Goal: Entertainment & Leisure: Consume media (video, audio)

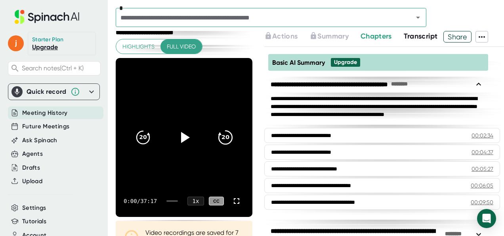
scroll to position [40, 0]
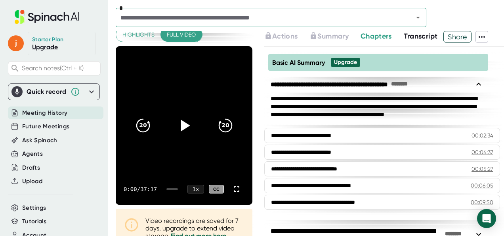
click at [174, 134] on div at bounding box center [184, 125] width 33 height 33
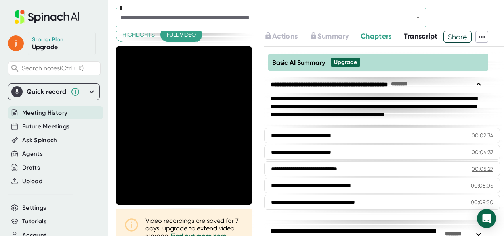
click at [417, 29] on div "*" at bounding box center [310, 19] width 389 height 23
click at [417, 36] on span "Transcript" at bounding box center [421, 36] width 34 height 9
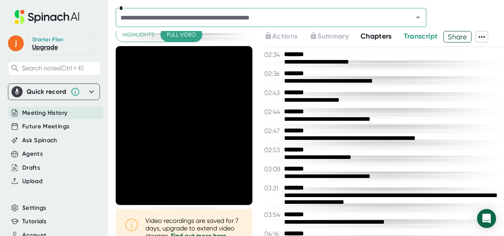
click at [419, 37] on span "Transcript" at bounding box center [421, 36] width 34 height 9
click at [450, 35] on span "Share" at bounding box center [457, 37] width 27 height 14
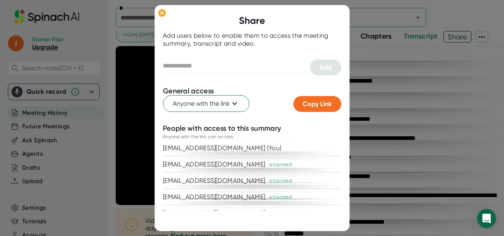
click at [401, 36] on div at bounding box center [252, 118] width 504 height 236
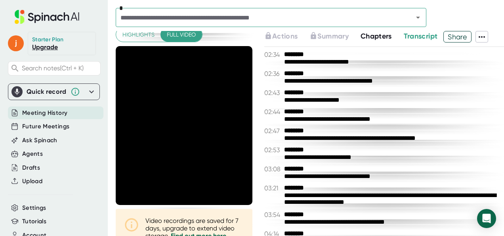
click at [378, 35] on span "Chapters" at bounding box center [376, 36] width 31 height 9
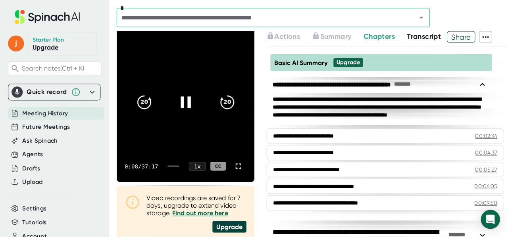
scroll to position [79, 0]
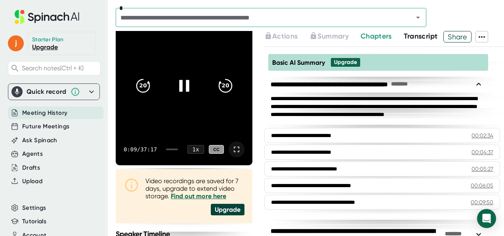
click at [232, 148] on icon at bounding box center [237, 149] width 10 height 10
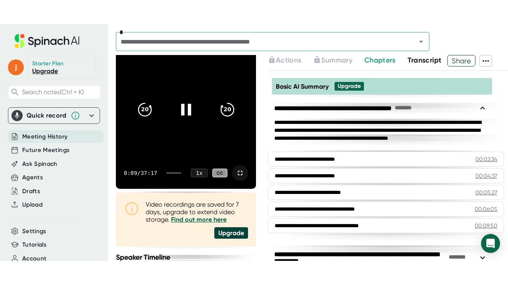
scroll to position [0, 0]
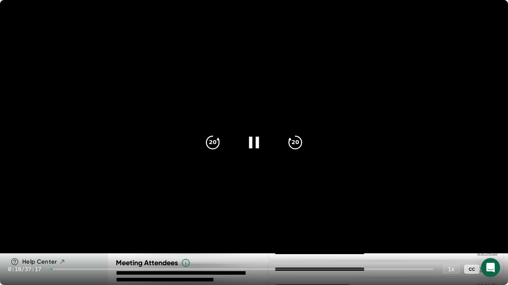
click at [234, 235] on div at bounding box center [242, 270] width 382 height 2
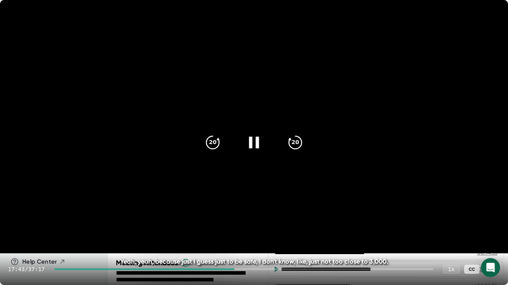
click at [247, 235] on div "17:43 / 37:17 1 x CC" at bounding box center [254, 270] width 508 height 32
click at [250, 235] on div at bounding box center [243, 270] width 379 height 2
click at [259, 235] on div at bounding box center [243, 270] width 379 height 2
click at [246, 235] on div at bounding box center [155, 270] width 203 height 2
click at [396, 204] on video at bounding box center [254, 127] width 508 height 254
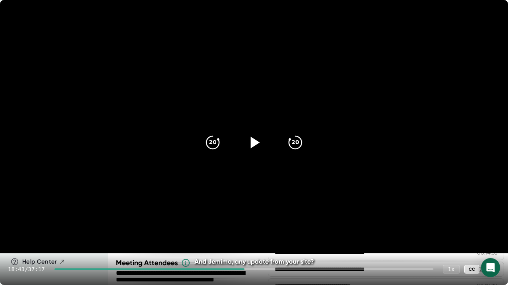
click at [492, 235] on icon at bounding box center [492, 270] width 10 height 10
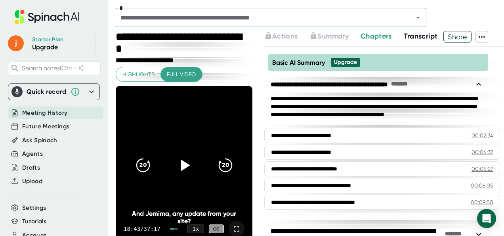
click at [232, 230] on icon at bounding box center [237, 229] width 10 height 10
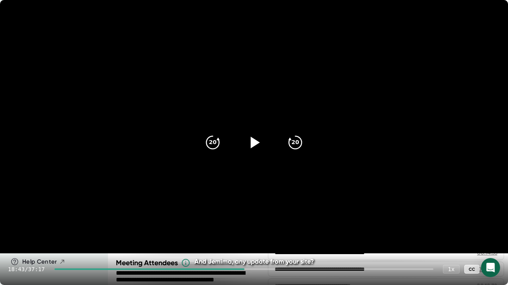
click at [261, 142] on icon at bounding box center [254, 143] width 20 height 20
click at [296, 147] on icon "20" at bounding box center [295, 143] width 20 height 20
click at [297, 143] on icon "20" at bounding box center [295, 143] width 20 height 20
click at [220, 143] on icon "20" at bounding box center [213, 143] width 20 height 20
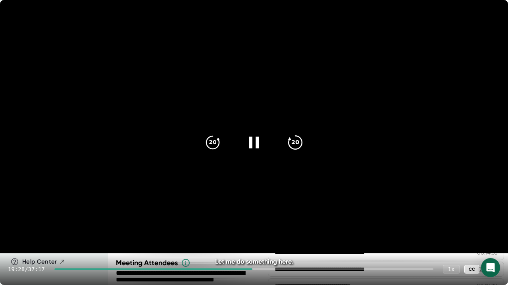
click at [289, 142] on icon "20" at bounding box center [295, 143] width 20 height 20
click at [249, 140] on icon at bounding box center [254, 143] width 20 height 20
click at [253, 143] on icon at bounding box center [255, 142] width 9 height 11
click at [218, 144] on icon "20" at bounding box center [213, 143] width 20 height 20
click at [255, 143] on icon at bounding box center [254, 143] width 20 height 20
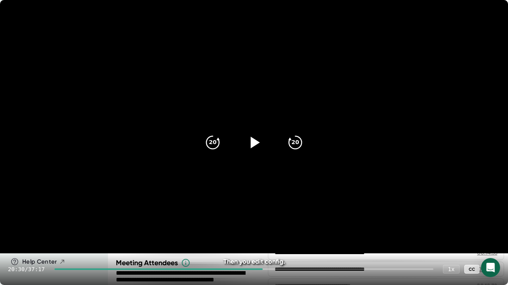
click at [247, 139] on icon at bounding box center [254, 143] width 20 height 20
click at [261, 140] on icon at bounding box center [254, 143] width 20 height 20
click at [251, 145] on icon at bounding box center [255, 142] width 9 height 11
click at [213, 141] on icon "20" at bounding box center [213, 143] width 20 height 20
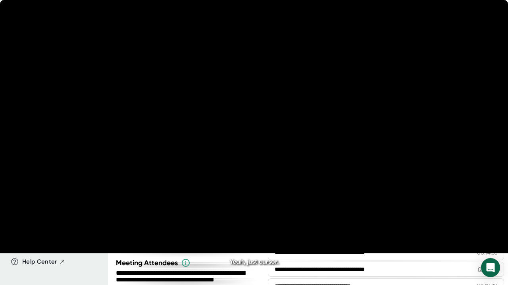
click at [258, 140] on icon at bounding box center [254, 142] width 10 height 11
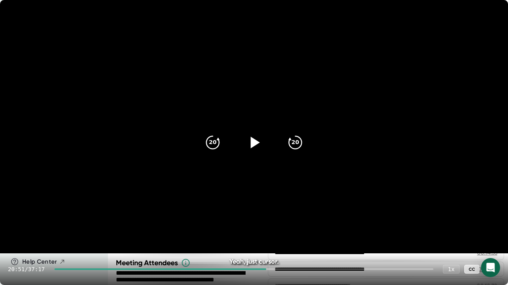
click at [266, 147] on div at bounding box center [253, 142] width 33 height 33
click at [255, 141] on icon at bounding box center [254, 143] width 20 height 20
click at [255, 142] on icon at bounding box center [255, 142] width 9 height 11
click at [253, 143] on icon at bounding box center [254, 143] width 20 height 20
click at [251, 146] on icon at bounding box center [255, 142] width 9 height 11
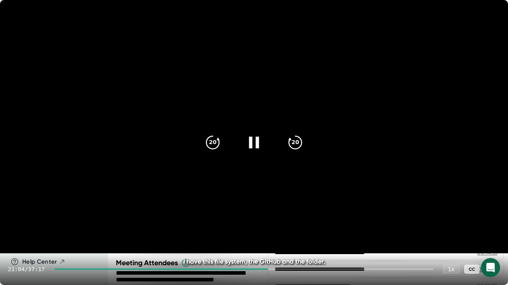
click at [255, 141] on icon at bounding box center [254, 143] width 20 height 20
click at [259, 146] on icon at bounding box center [254, 143] width 20 height 20
click at [257, 141] on icon at bounding box center [254, 142] width 10 height 11
click at [257, 141] on icon at bounding box center [254, 143] width 20 height 20
click at [255, 143] on icon at bounding box center [254, 143] width 20 height 20
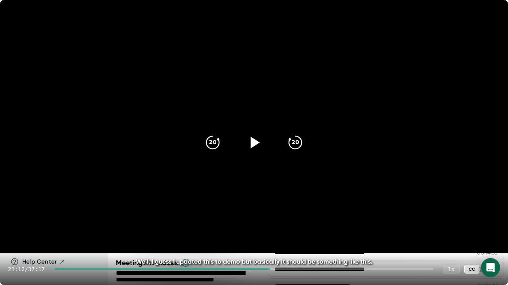
click at [221, 108] on video at bounding box center [254, 127] width 508 height 254
click at [266, 98] on video at bounding box center [254, 127] width 508 height 254
click at [223, 184] on video at bounding box center [254, 127] width 508 height 254
click at [271, 182] on video at bounding box center [254, 127] width 508 height 254
click at [198, 27] on video at bounding box center [254, 127] width 508 height 254
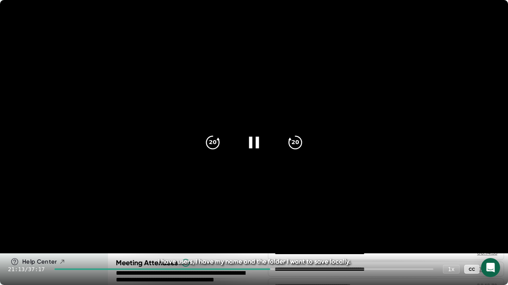
click at [278, 125] on video at bounding box center [254, 127] width 508 height 254
click at [221, 65] on video at bounding box center [254, 127] width 508 height 254
click at [224, 78] on video at bounding box center [254, 127] width 508 height 254
click at [228, 181] on video at bounding box center [254, 127] width 508 height 254
click at [240, 178] on video at bounding box center [254, 127] width 508 height 254
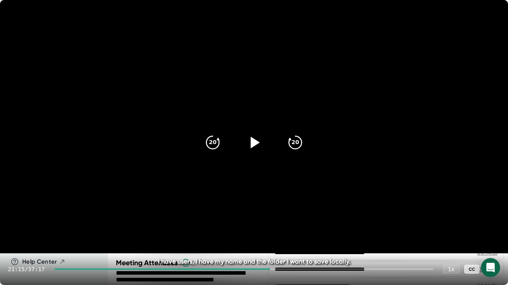
click at [234, 74] on video at bounding box center [254, 127] width 508 height 254
drag, startPoint x: 231, startPoint y: 77, endPoint x: 240, endPoint y: 89, distance: 15.0
click at [232, 77] on video at bounding box center [254, 127] width 508 height 254
click at [204, 176] on video at bounding box center [254, 127] width 508 height 254
click at [363, 131] on video at bounding box center [254, 127] width 508 height 254
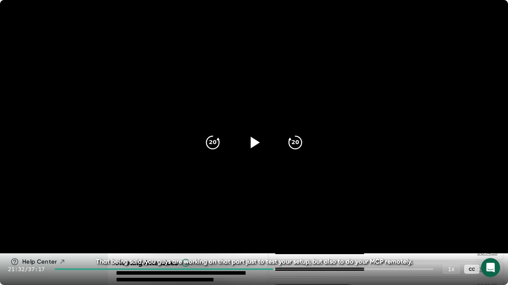
click at [355, 131] on video at bounding box center [254, 127] width 508 height 254
click at [499, 235] on div at bounding box center [492, 270] width 16 height 16
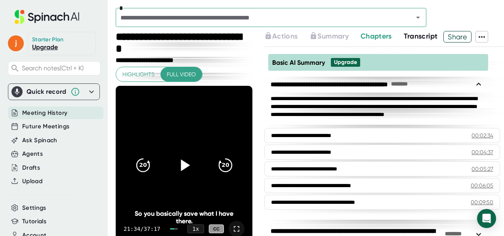
click at [234, 230] on icon at bounding box center [237, 229] width 6 height 6
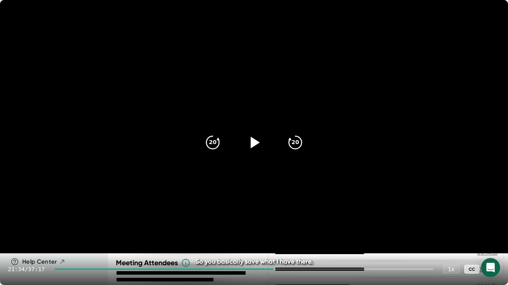
click at [256, 153] on div at bounding box center [253, 142] width 33 height 33
click at [305, 183] on video at bounding box center [254, 127] width 508 height 254
click at [308, 175] on video at bounding box center [254, 127] width 508 height 254
click at [308, 180] on video at bounding box center [254, 127] width 508 height 254
click at [249, 146] on icon at bounding box center [254, 143] width 20 height 20
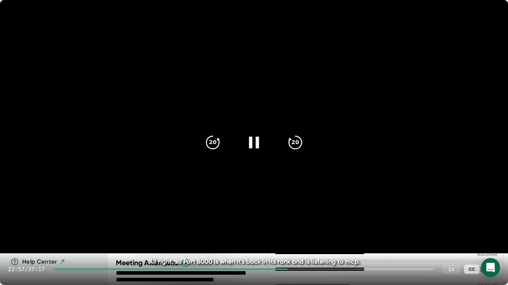
click at [252, 138] on icon at bounding box center [254, 143] width 20 height 20
click at [246, 132] on div at bounding box center [253, 142] width 33 height 33
click at [491, 235] on icon at bounding box center [492, 270] width 10 height 10
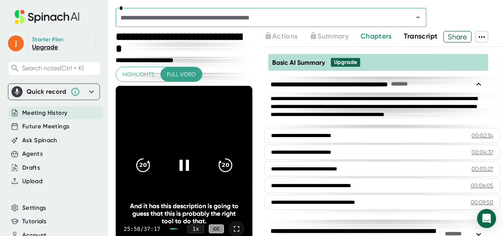
click at [232, 227] on icon at bounding box center [237, 229] width 10 height 10
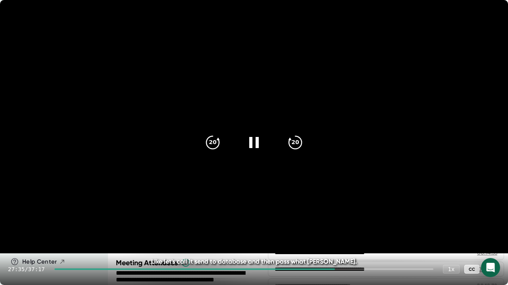
click at [492, 235] on icon at bounding box center [492, 270] width 10 height 10
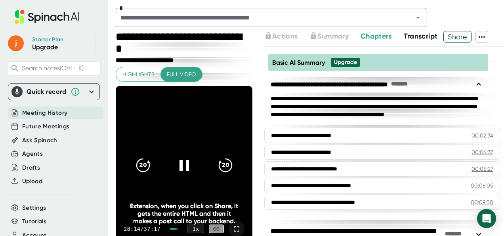
click at [232, 225] on icon at bounding box center [237, 229] width 10 height 10
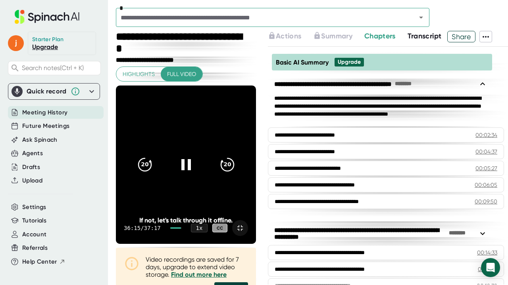
click at [245, 233] on icon at bounding box center [240, 229] width 10 height 10
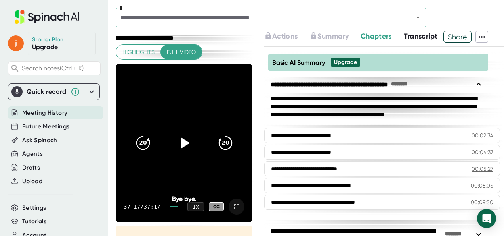
scroll to position [40, 0]
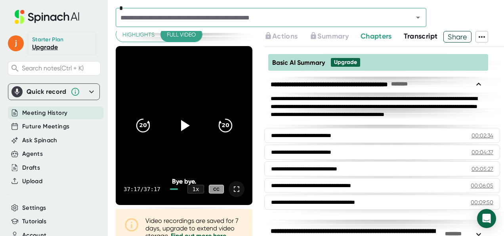
click at [232, 186] on icon at bounding box center [237, 189] width 10 height 10
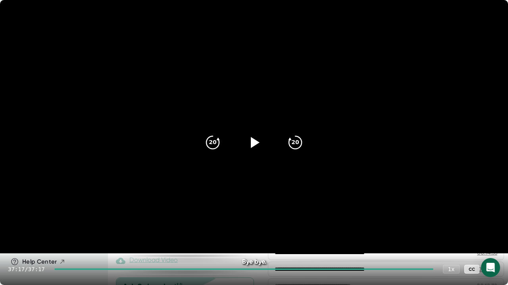
click at [282, 271] on div "37:17 / 37:17 1 x CC" at bounding box center [254, 270] width 508 height 32
click at [284, 270] on div at bounding box center [243, 270] width 379 height 2
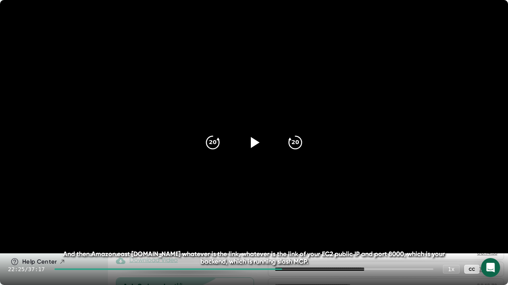
click at [287, 269] on div at bounding box center [243, 270] width 379 height 2
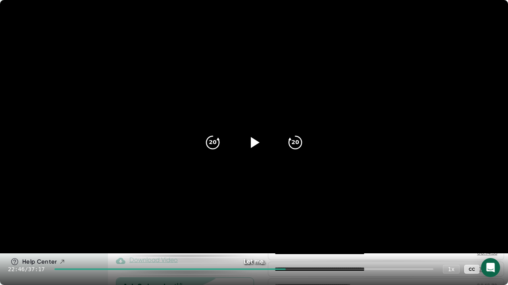
click at [299, 270] on div at bounding box center [243, 270] width 379 height 2
click at [310, 269] on div at bounding box center [243, 270] width 379 height 2
click at [493, 270] on icon at bounding box center [492, 270] width 6 height 6
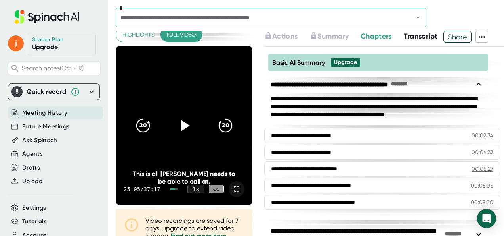
click at [232, 186] on icon at bounding box center [237, 189] width 10 height 10
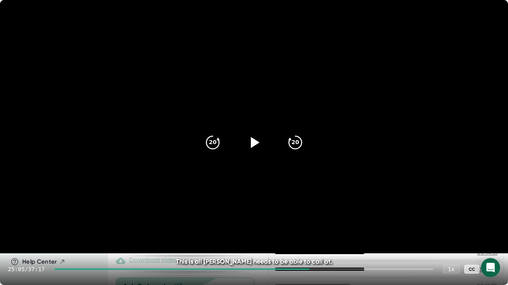
click at [490, 267] on icon at bounding box center [492, 270] width 10 height 10
